Goal: Task Accomplishment & Management: Use online tool/utility

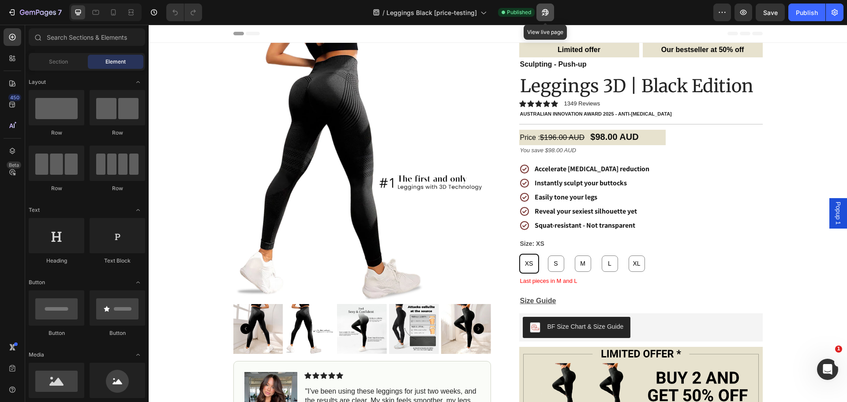
click at [545, 14] on icon "button" at bounding box center [545, 12] width 9 height 9
click at [606, 138] on strong "$98.00 AUD" at bounding box center [615, 137] width 48 height 10
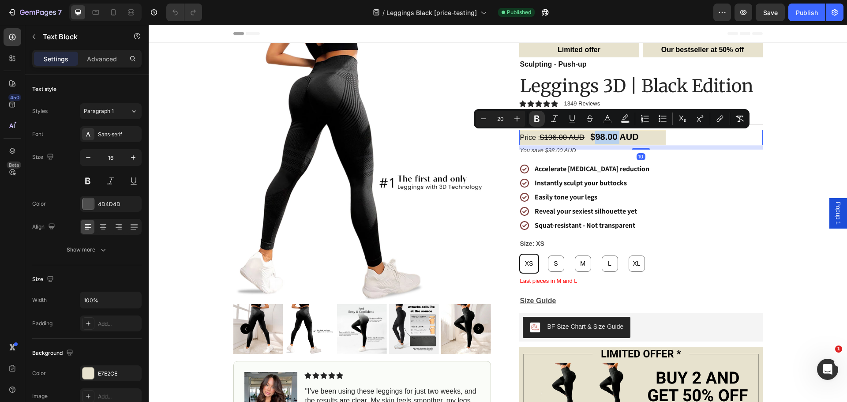
click at [606, 134] on strong "$98.00 AUD" at bounding box center [615, 137] width 48 height 10
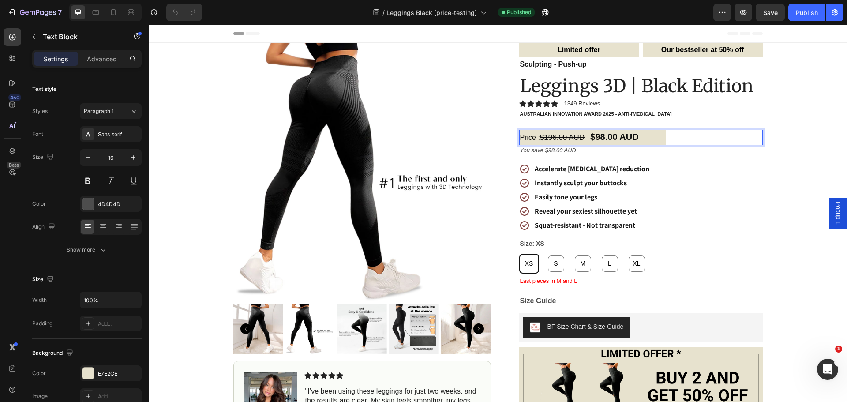
click at [609, 138] on strong "$98.00 AUD" at bounding box center [615, 137] width 48 height 10
click at [570, 138] on s "$196.00 AUD" at bounding box center [562, 137] width 45 height 8
click at [558, 138] on s "$196.00 AUD" at bounding box center [562, 137] width 45 height 8
click at [561, 138] on s "$196.00 AUD" at bounding box center [562, 137] width 45 height 8
click at [555, 150] on span "You save $98.00 AUD" at bounding box center [548, 150] width 56 height 7
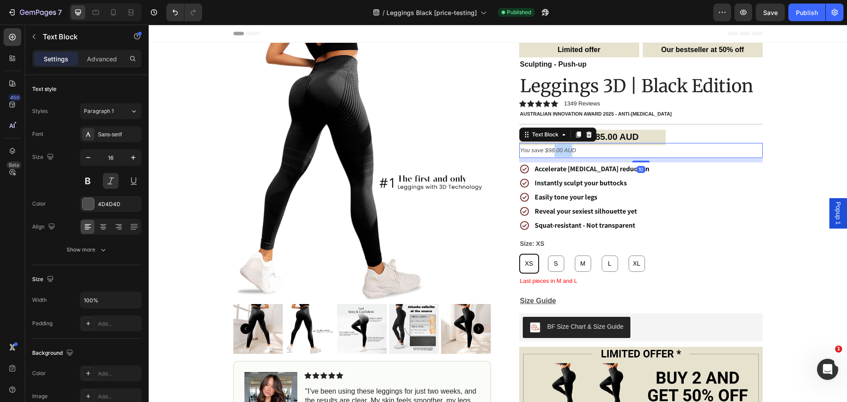
click at [555, 150] on span "You save $98.00 AUD" at bounding box center [548, 150] width 56 height 7
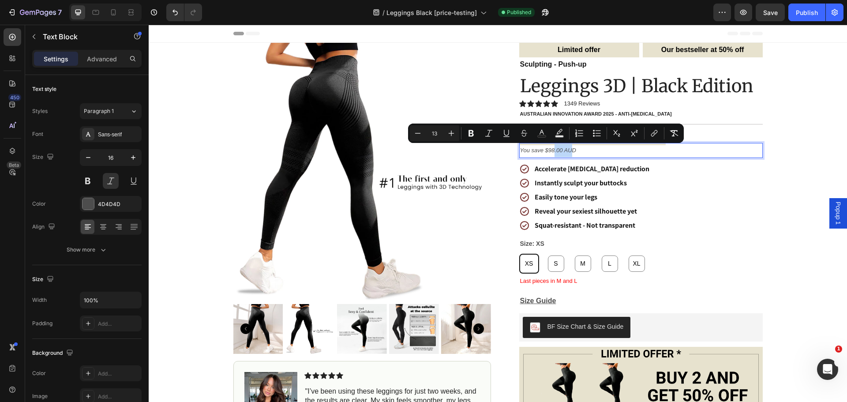
click at [554, 150] on span "You save $98.00 AUD" at bounding box center [548, 150] width 56 height 7
click at [555, 152] on span "You save $98.00 AUD" at bounding box center [548, 150] width 56 height 7
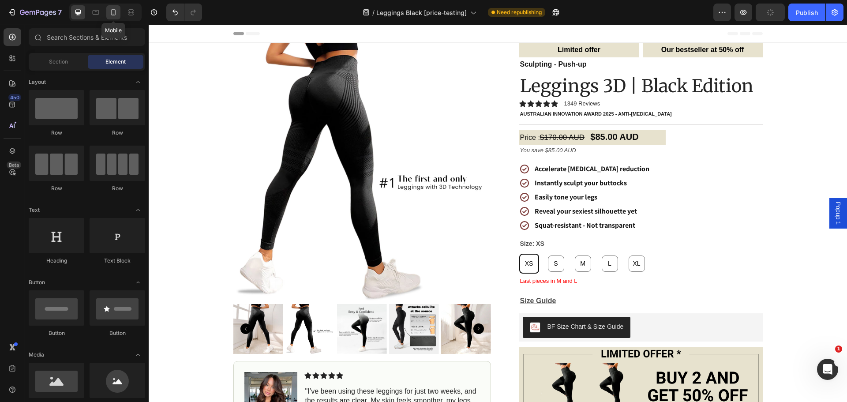
click at [113, 11] on icon at bounding box center [113, 12] width 9 height 9
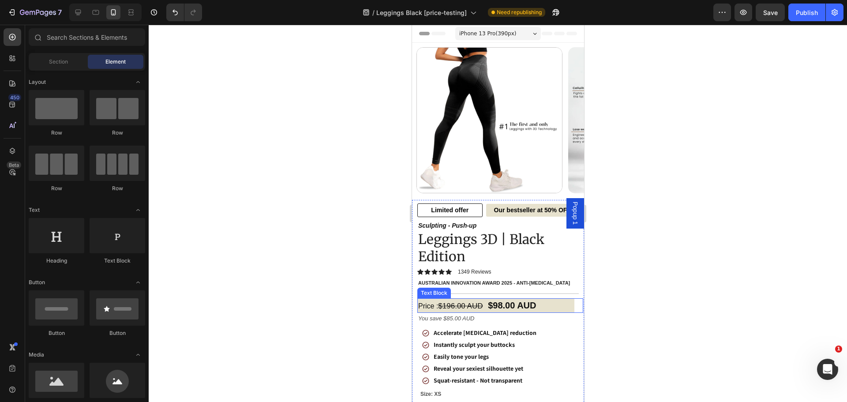
click at [507, 304] on strong "$98.00 AUD" at bounding box center [512, 306] width 48 height 10
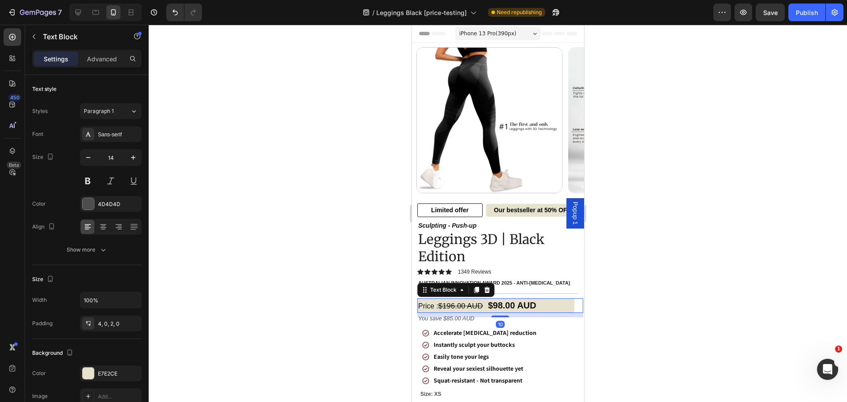
click at [507, 304] on strong "$98.00 AUD" at bounding box center [512, 306] width 48 height 10
click at [508, 307] on strong "$98.00 AUD" at bounding box center [512, 306] width 48 height 10
click at [655, 184] on div at bounding box center [498, 213] width 699 height 377
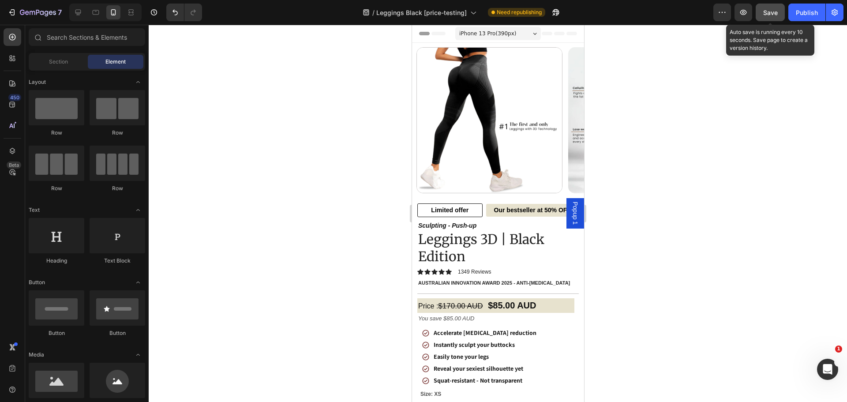
click at [773, 16] on div "Save" at bounding box center [771, 12] width 15 height 9
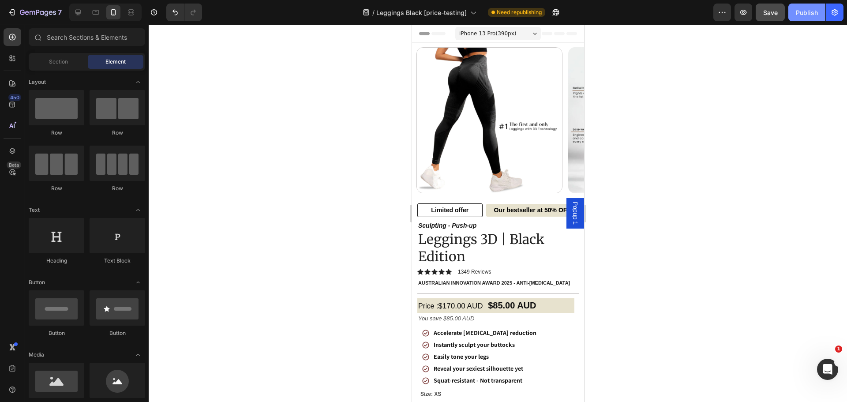
click at [812, 11] on div "Publish" at bounding box center [807, 12] width 22 height 9
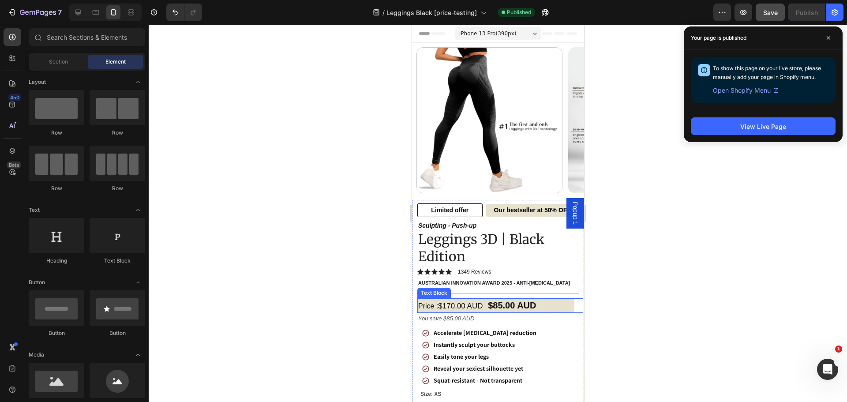
click at [464, 302] on s "$170.00 AUD" at bounding box center [460, 306] width 45 height 8
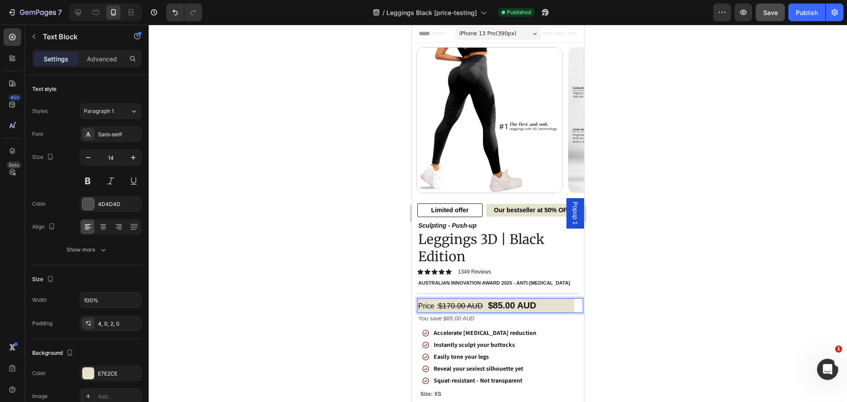
click at [381, 218] on div at bounding box center [498, 213] width 699 height 377
